Goal: Task Accomplishment & Management: Use online tool/utility

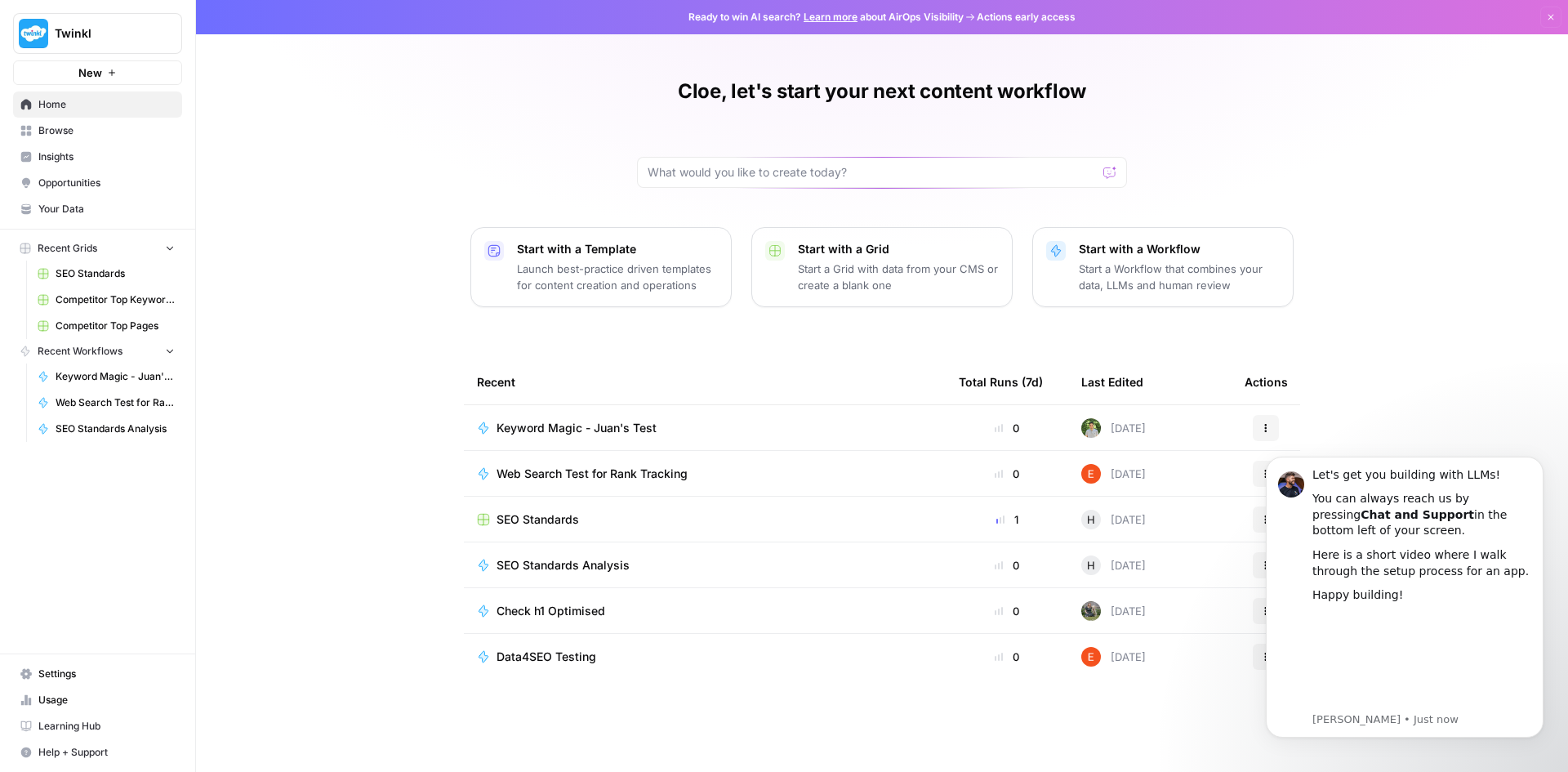
click at [1476, 333] on div "Cloe, let's start your next content workflow Start with a Template Launch best-…" at bounding box center [882, 386] width 1372 height 772
click at [65, 379] on span "Keyword Magic - Juan's Test" at bounding box center [115, 377] width 119 height 15
